Goal: Information Seeking & Learning: Learn about a topic

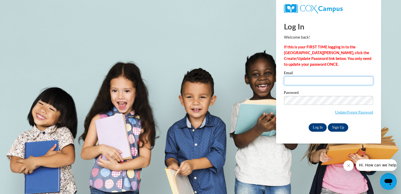
type input "lindawarner49@yahoo.com"
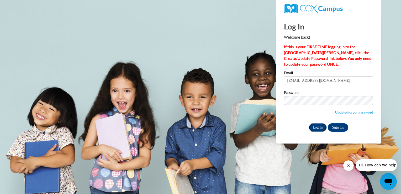
click at [318, 127] on input "Log In" at bounding box center [317, 127] width 18 height 8
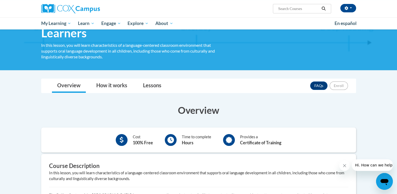
scroll to position [50, 0]
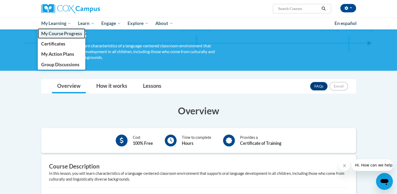
click at [57, 34] on span "My Course Progress" at bounding box center [61, 34] width 41 height 6
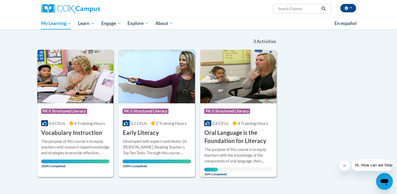
scroll to position [46, 0]
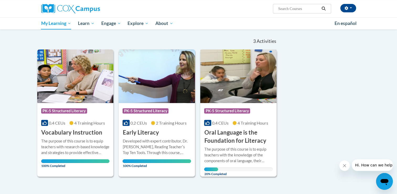
click at [227, 135] on h3 "Oral Language is the Foundation for Literacy" at bounding box center [238, 136] width 68 height 16
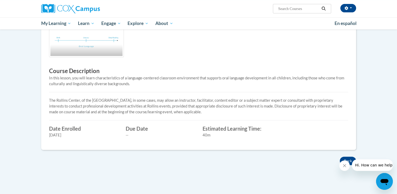
scroll to position [164, 0]
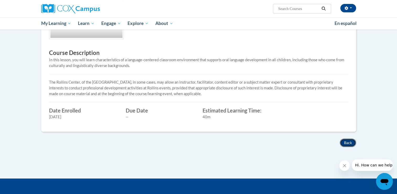
click at [349, 141] on button "Back" at bounding box center [348, 142] width 16 height 8
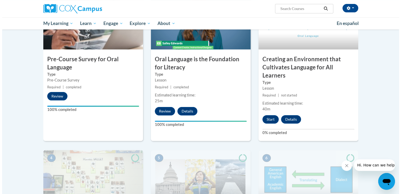
scroll to position [142, 0]
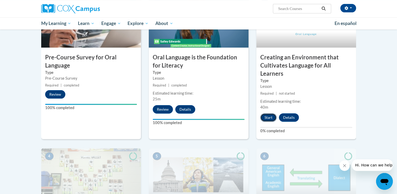
click at [270, 117] on button "Start" at bounding box center [268, 117] width 16 height 8
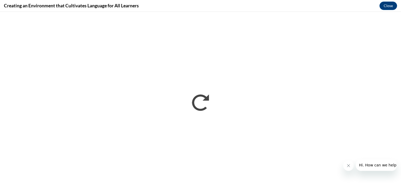
scroll to position [0, 0]
click at [348, 165] on icon "Close message from company" at bounding box center [348, 165] width 3 height 3
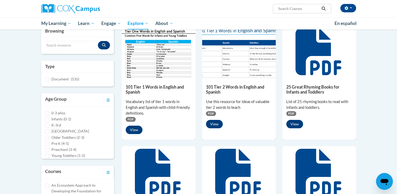
scroll to position [73, 0]
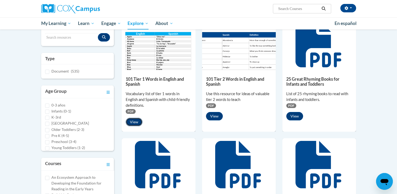
click at [133, 120] on button "View" at bounding box center [134, 122] width 17 height 8
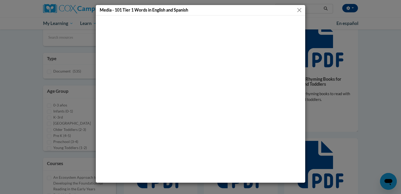
click at [297, 10] on button "Close" at bounding box center [299, 10] width 7 height 7
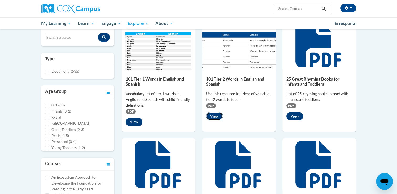
click at [215, 115] on button "View" at bounding box center [214, 116] width 17 height 8
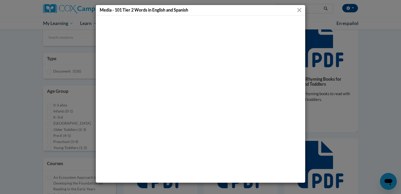
click at [298, 11] on button "Close" at bounding box center [299, 10] width 7 height 7
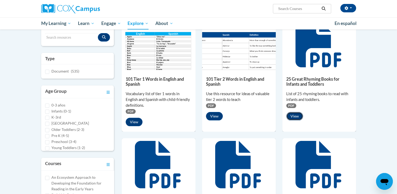
click at [294, 115] on button "View" at bounding box center [294, 116] width 17 height 8
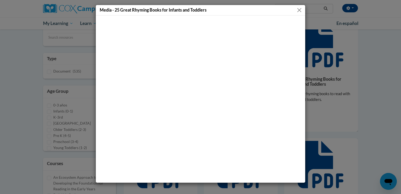
click at [299, 7] on button "Close" at bounding box center [299, 10] width 7 height 7
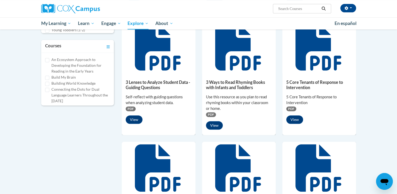
scroll to position [193, 0]
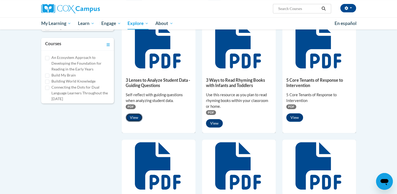
click at [132, 117] on button "View" at bounding box center [134, 117] width 17 height 8
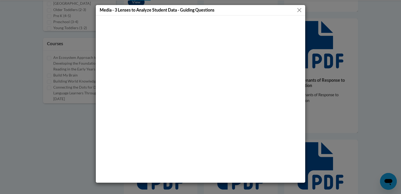
click at [298, 11] on button "Close" at bounding box center [299, 10] width 7 height 7
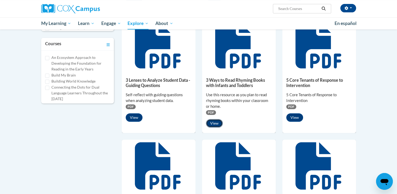
click at [217, 124] on button "View" at bounding box center [214, 123] width 17 height 8
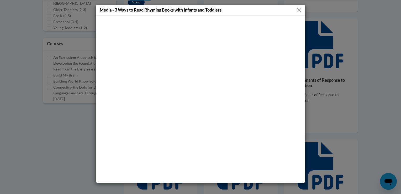
click at [299, 9] on button "Close" at bounding box center [299, 10] width 7 height 7
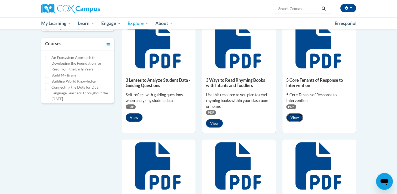
click at [294, 117] on button "View" at bounding box center [294, 117] width 17 height 8
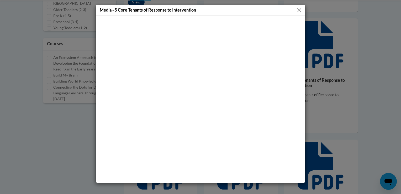
click at [300, 12] on button "Close" at bounding box center [299, 10] width 7 height 7
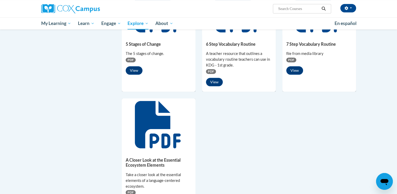
scroll to position [352, 0]
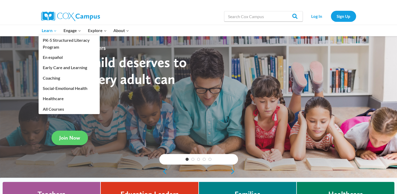
scroll to position [4, 0]
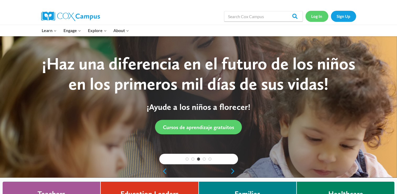
click at [315, 15] on link "Log In" at bounding box center [316, 16] width 23 height 11
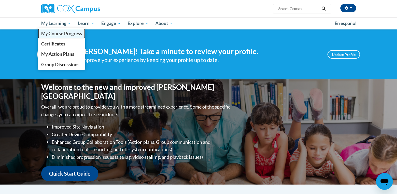
click at [63, 32] on span "My Course Progress" at bounding box center [61, 34] width 41 height 6
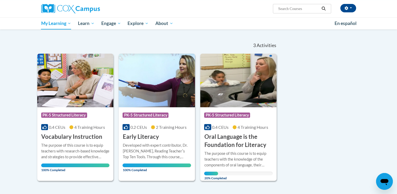
scroll to position [46, 0]
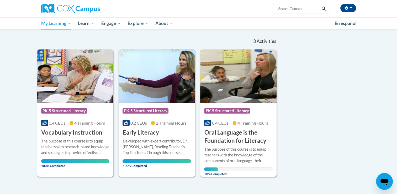
click at [230, 138] on h3 "Oral Language is the Foundation for Literacy" at bounding box center [238, 136] width 68 height 16
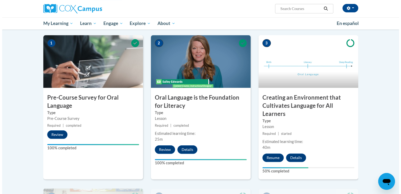
scroll to position [108, 0]
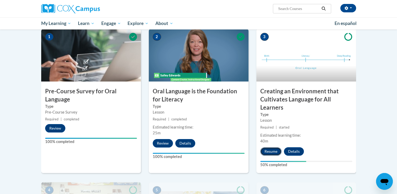
click at [271, 150] on button "Resume" at bounding box center [270, 151] width 21 height 8
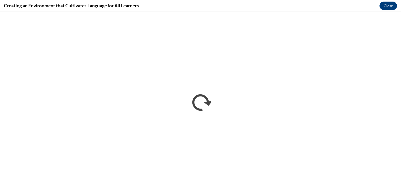
scroll to position [0, 0]
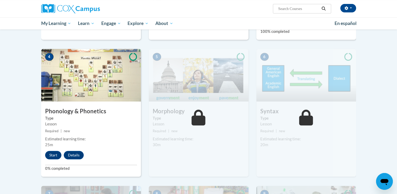
scroll to position [218, 0]
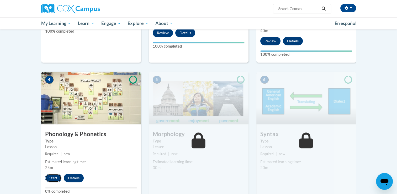
click at [51, 175] on button "Start" at bounding box center [53, 177] width 16 height 8
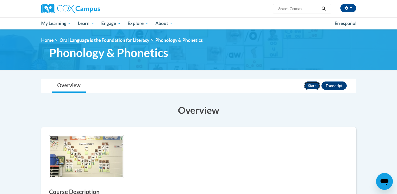
click at [309, 83] on button "Start" at bounding box center [312, 85] width 16 height 8
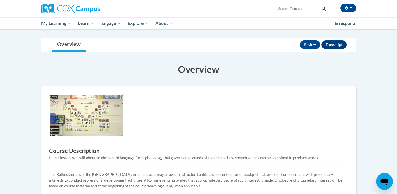
scroll to position [29, 0]
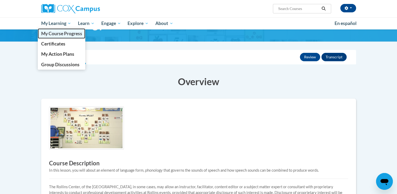
click at [54, 33] on span "My Course Progress" at bounding box center [61, 34] width 41 height 6
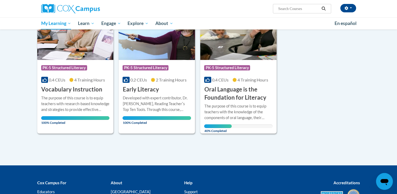
scroll to position [100, 0]
